Goal: Information Seeking & Learning: Understand process/instructions

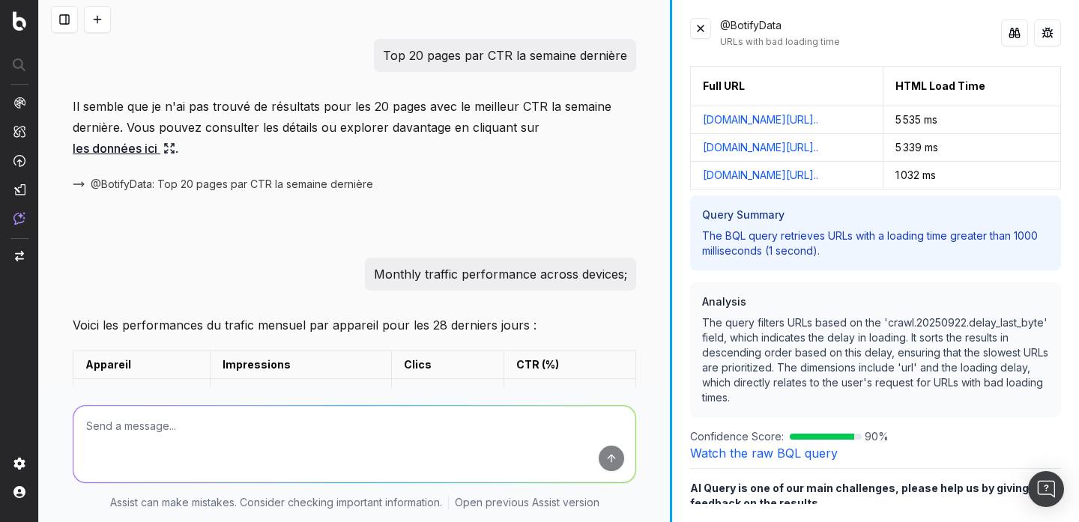
scroll to position [1854, 0]
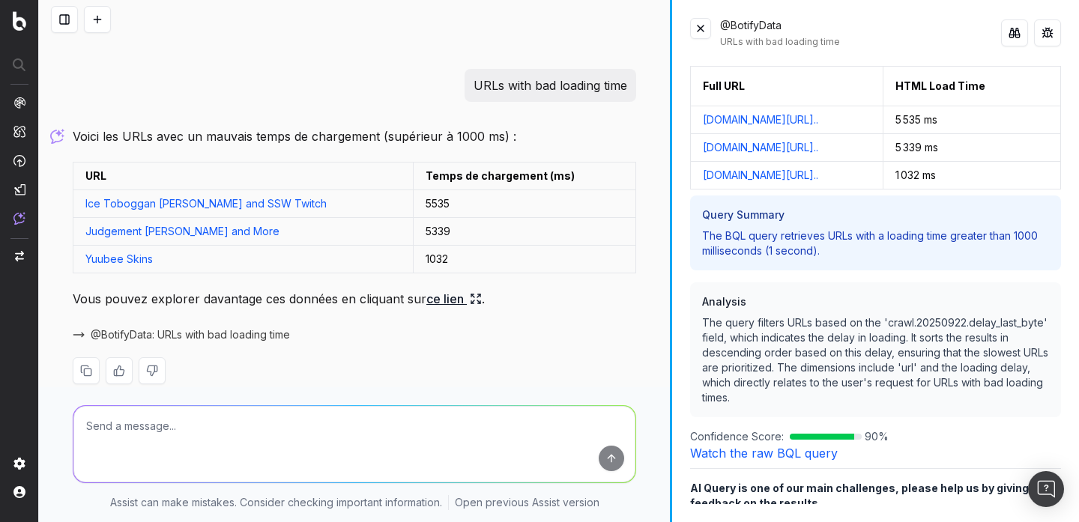
click at [702, 27] on button at bounding box center [700, 28] width 21 height 21
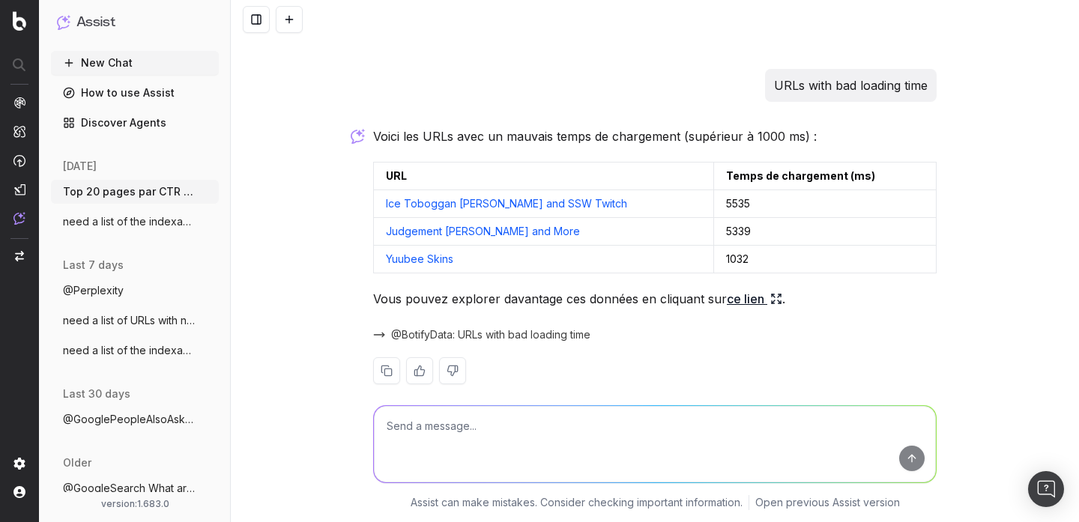
click at [148, 142] on div "New Chat How to use Assist Discover Agents [DATE] Top 20 pages par CTR la semai…" at bounding box center [135, 271] width 168 height 441
click at [78, 22] on h1 "Assist" at bounding box center [95, 22] width 39 height 21
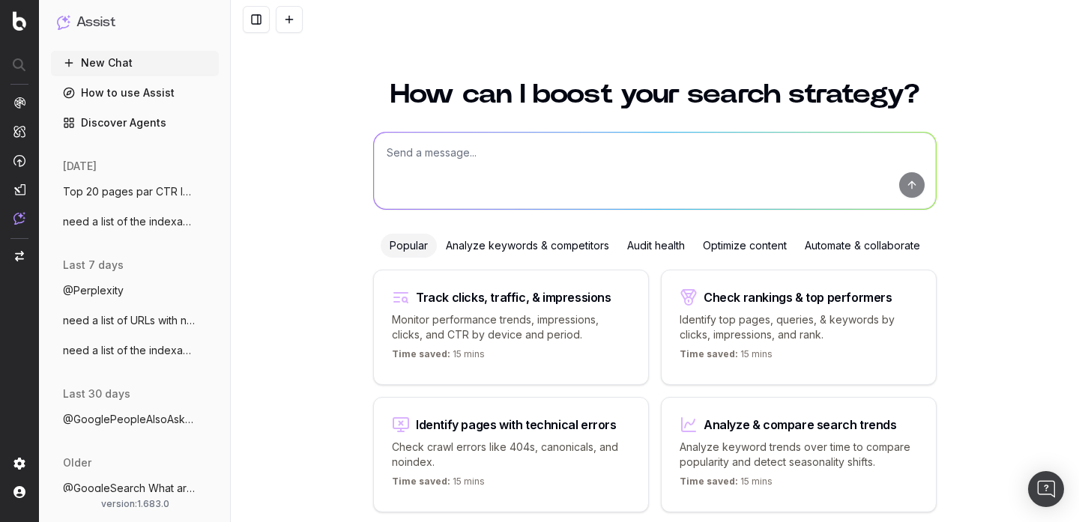
scroll to position [59, 0]
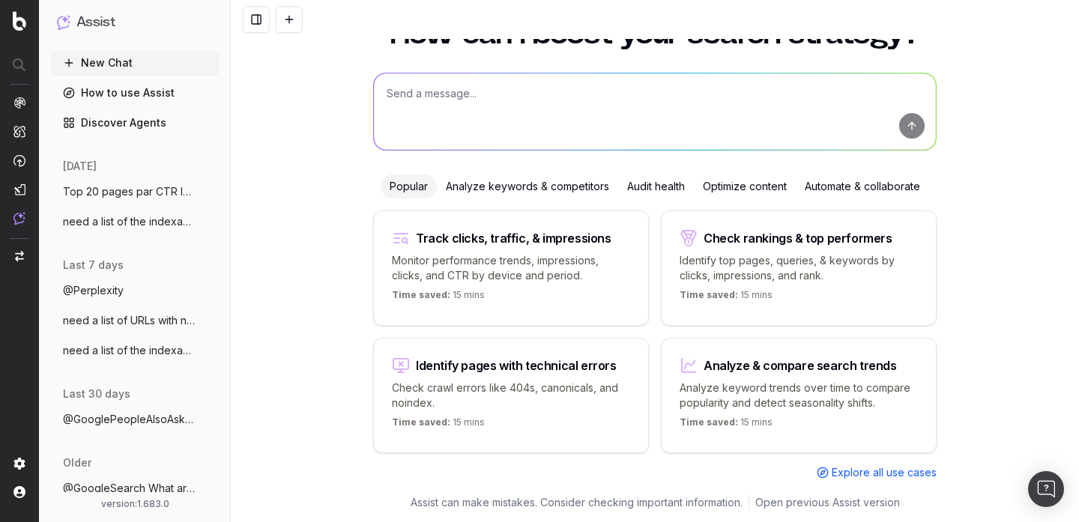
click at [655, 126] on textarea at bounding box center [655, 111] width 562 height 76
type textarea "@"
click at [645, 121] on textarea at bounding box center [655, 111] width 562 height 76
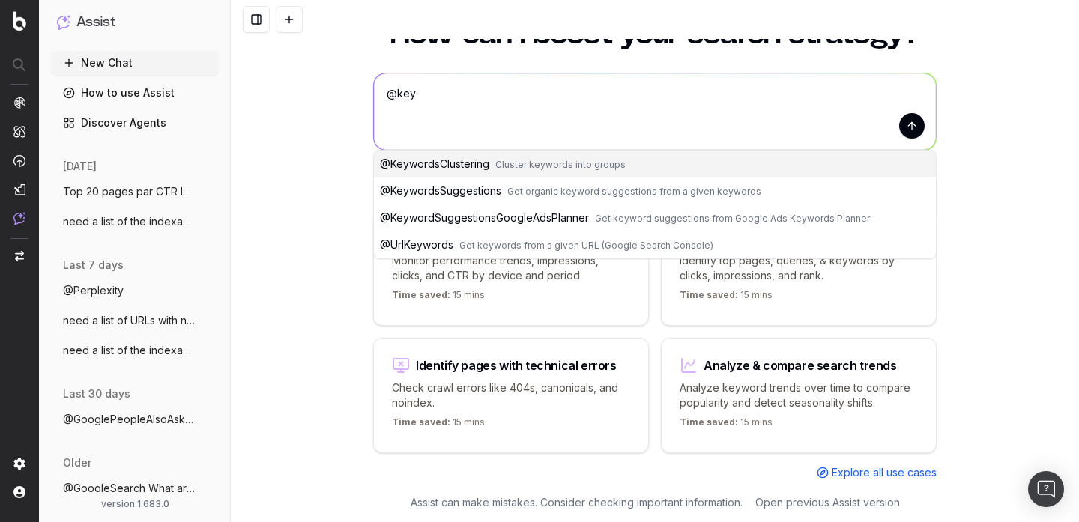
click at [629, 129] on textarea "@key" at bounding box center [655, 111] width 562 height 76
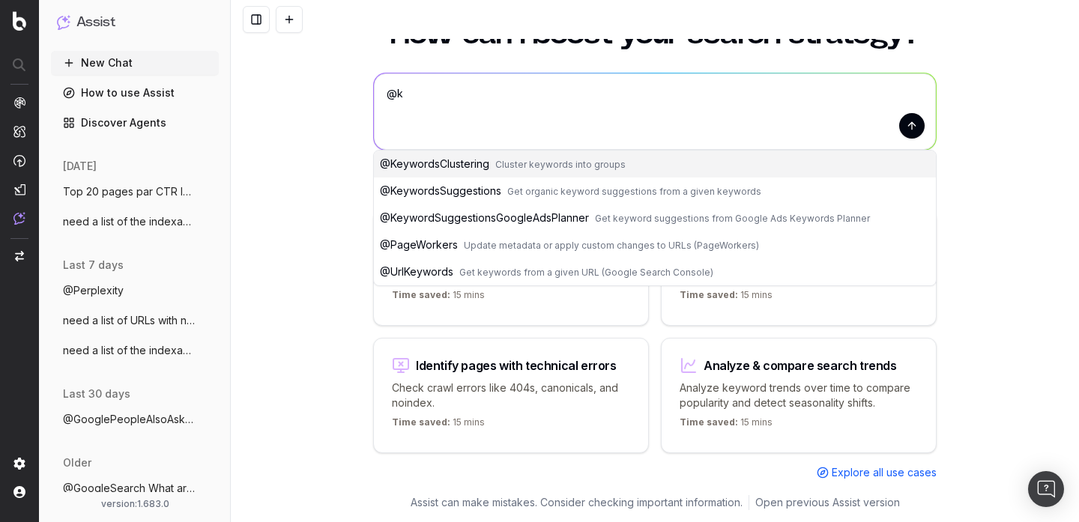
type textarea "@"
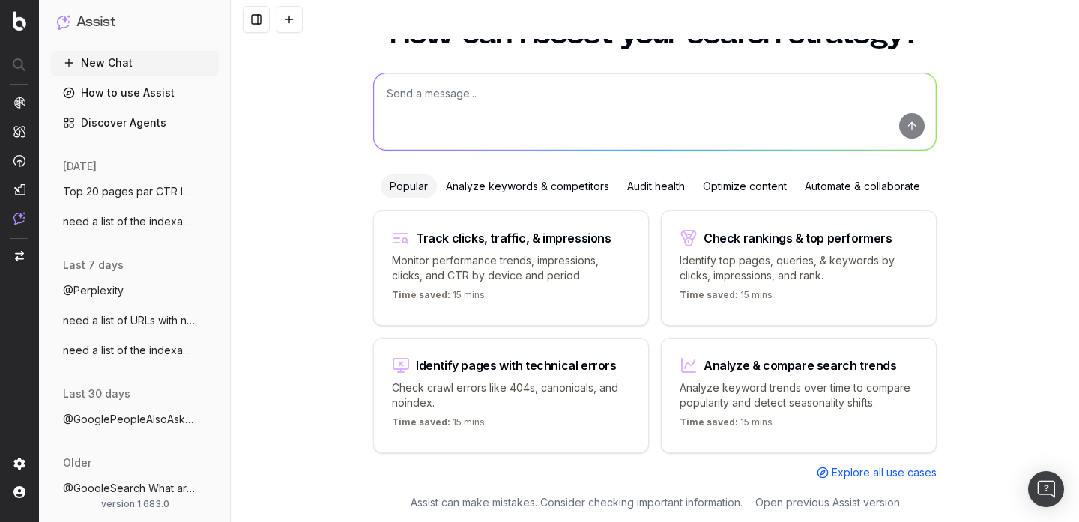
click at [167, 126] on link "Discover Agents" at bounding box center [135, 123] width 168 height 24
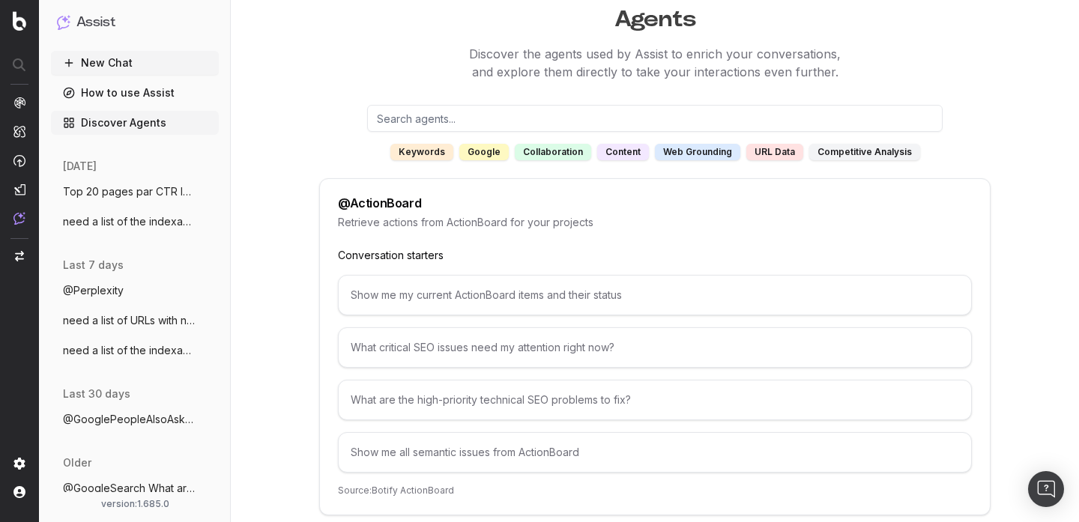
scroll to position [55, 0]
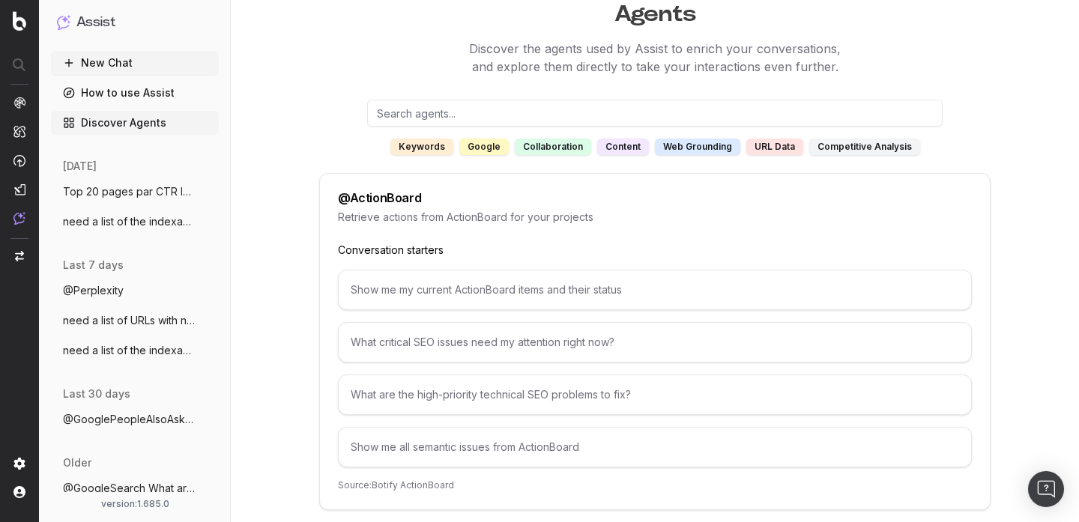
click at [492, 112] on input "text" at bounding box center [654, 113] width 575 height 27
click at [767, 142] on div "URL data" at bounding box center [774, 147] width 57 height 16
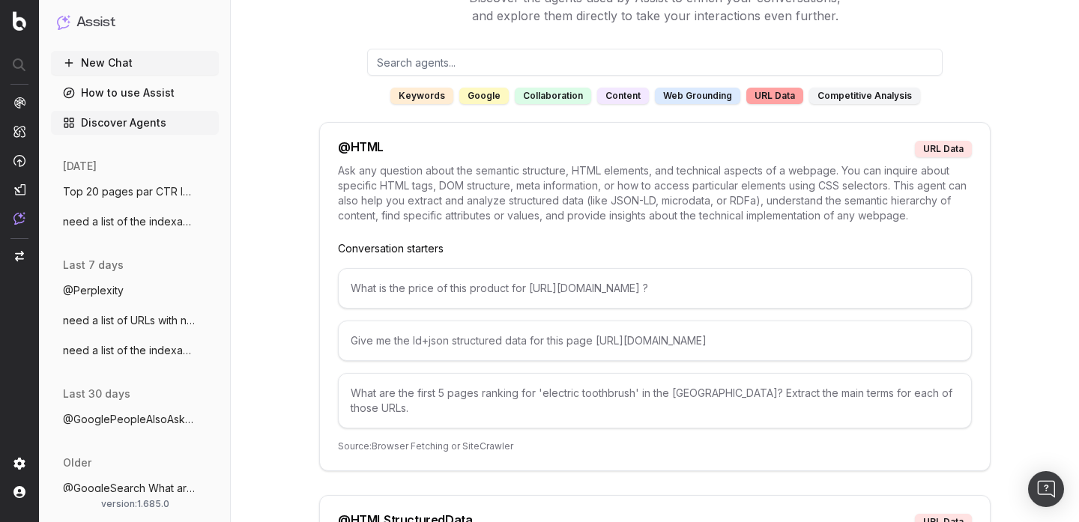
scroll to position [9, 0]
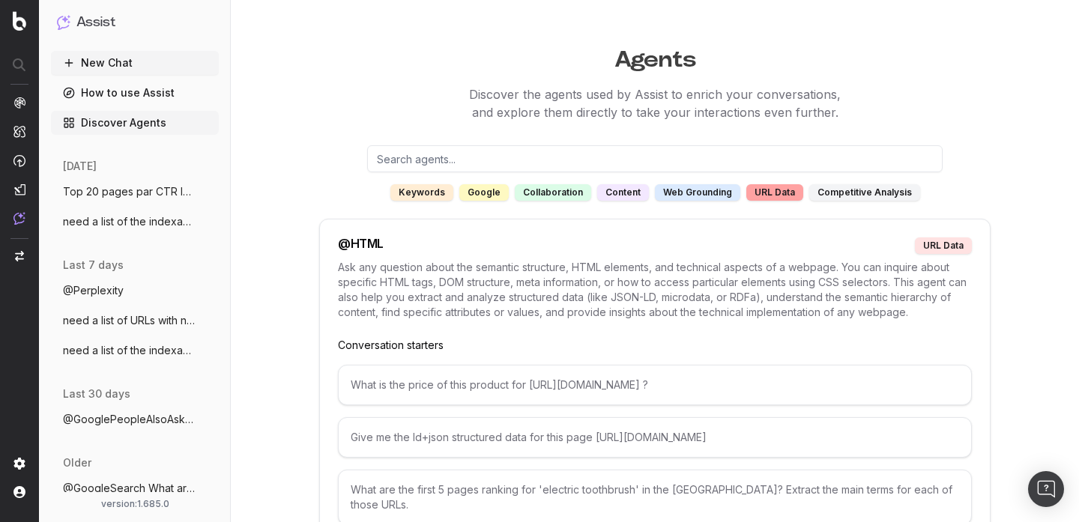
click at [152, 94] on link "How to use Assist" at bounding box center [135, 93] width 168 height 24
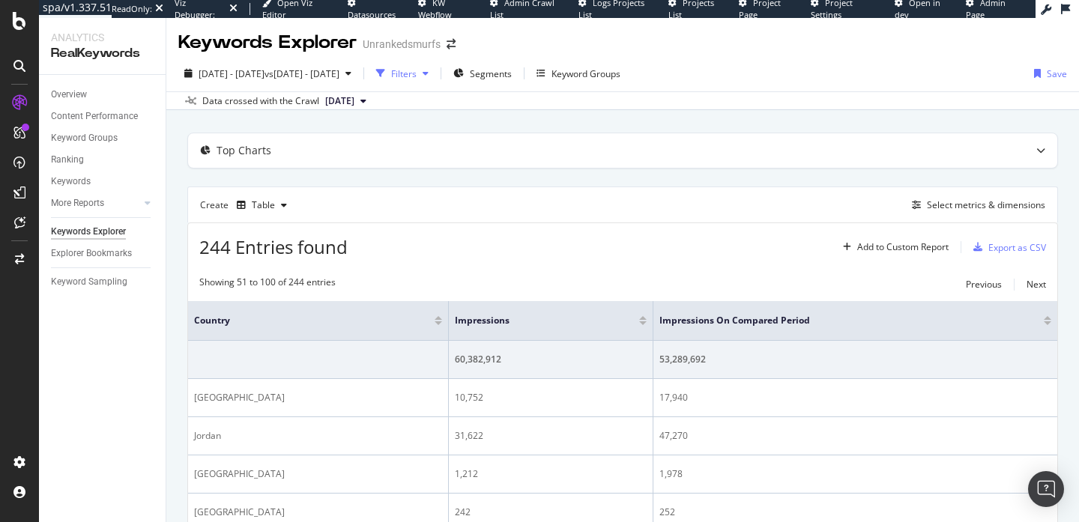
click at [417, 77] on div "Filters" at bounding box center [403, 73] width 25 height 13
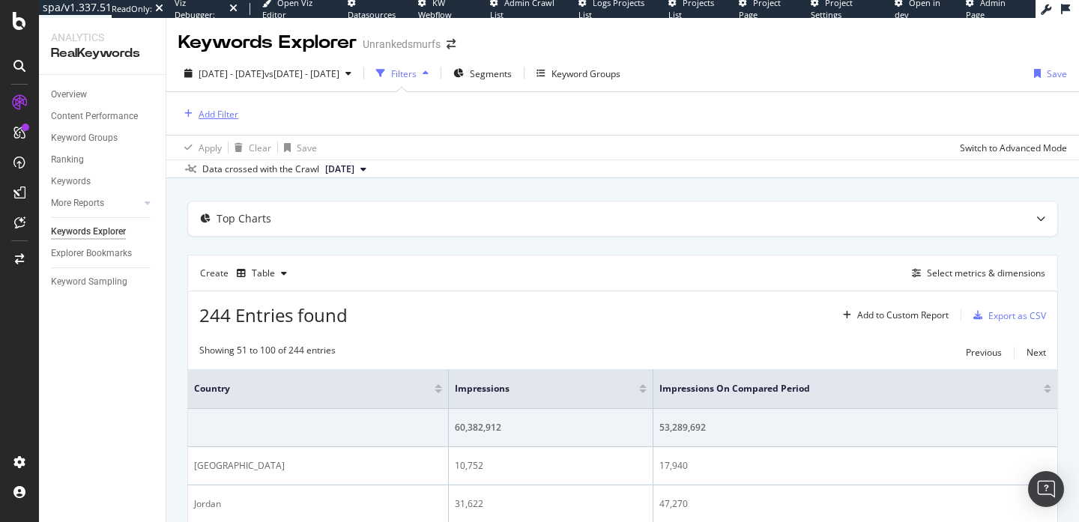
click at [227, 114] on div "Add Filter" at bounding box center [219, 114] width 40 height 13
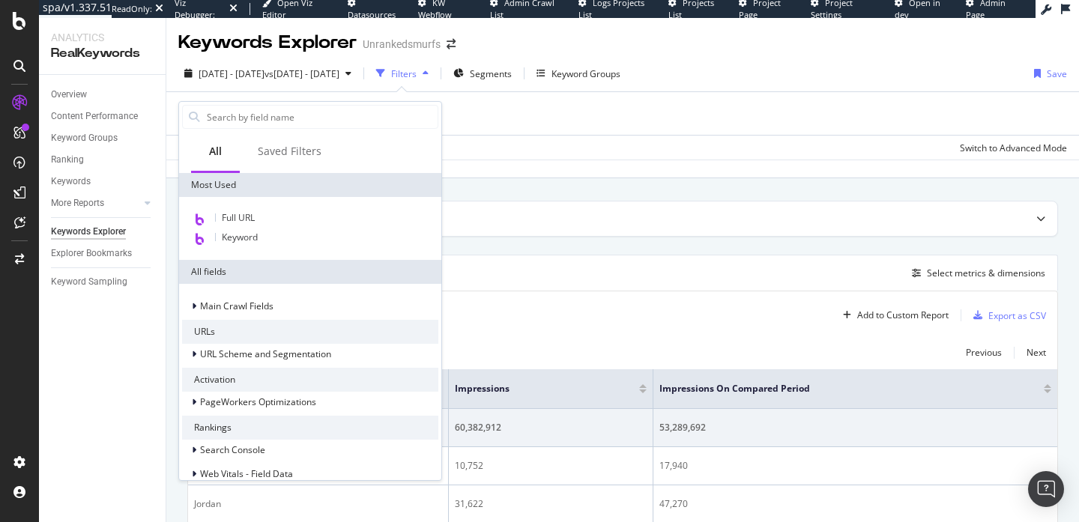
click at [456, 99] on div "Add Filter" at bounding box center [622, 113] width 889 height 43
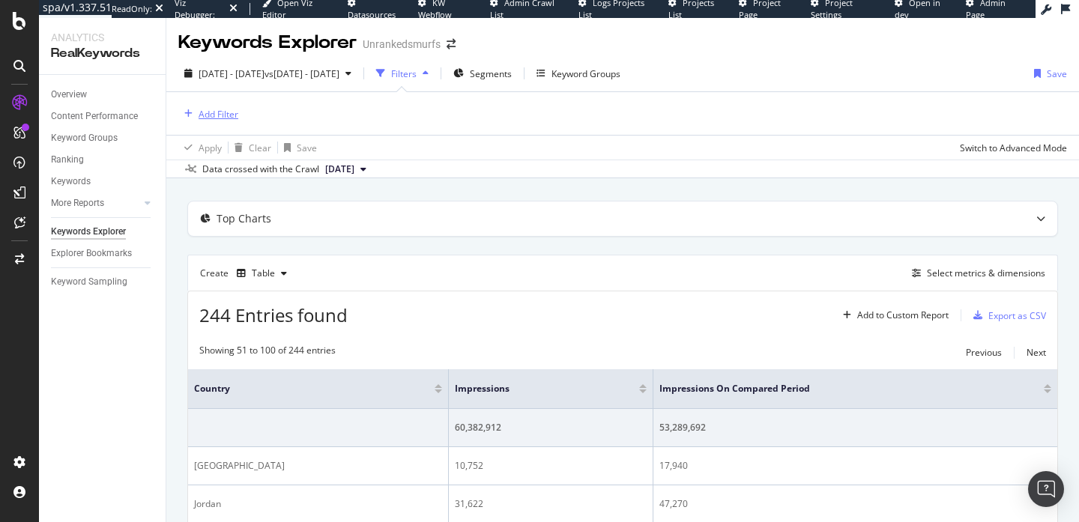
click at [218, 110] on div "Add Filter" at bounding box center [219, 114] width 40 height 13
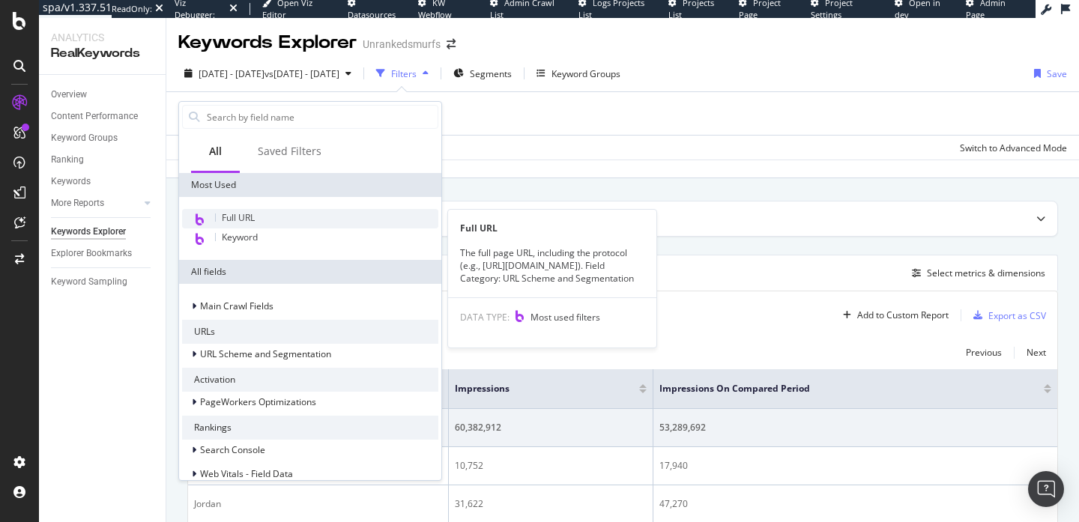
click at [382, 213] on div "Full URL" at bounding box center [310, 218] width 256 height 19
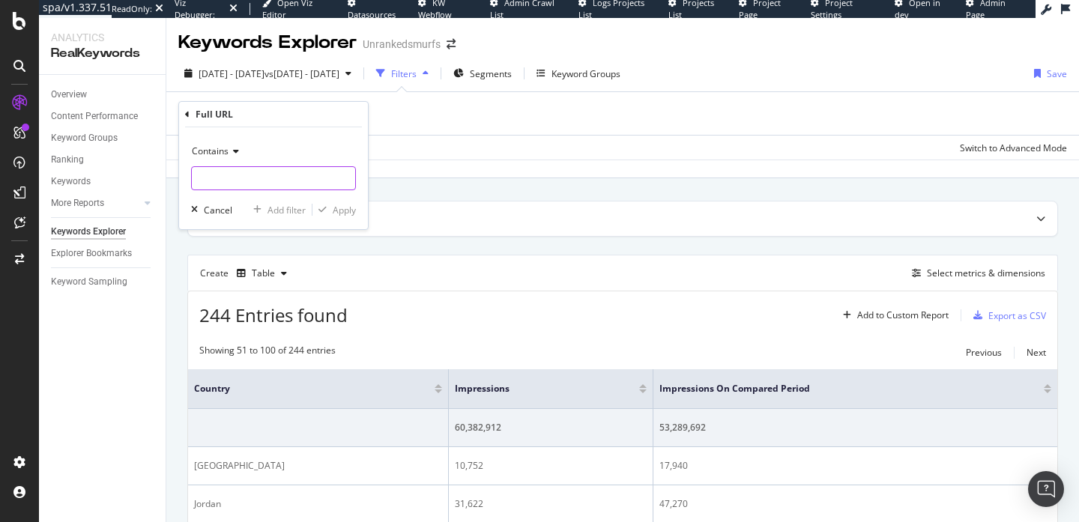
click at [321, 179] on input "text" at bounding box center [273, 178] width 163 height 24
click at [557, 109] on div "Add Filter" at bounding box center [622, 113] width 889 height 43
